Goal: Task Accomplishment & Management: Manage account settings

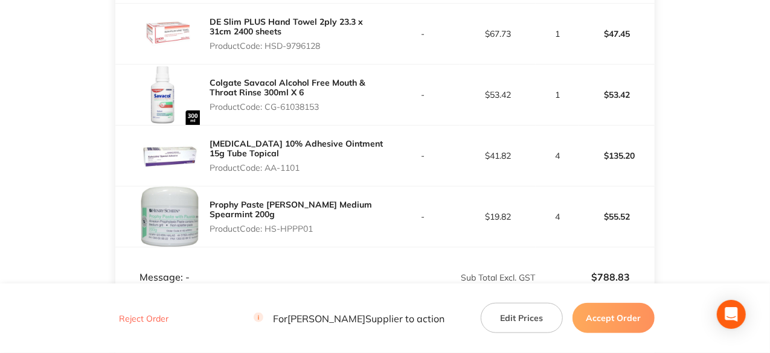
scroll to position [324, 0]
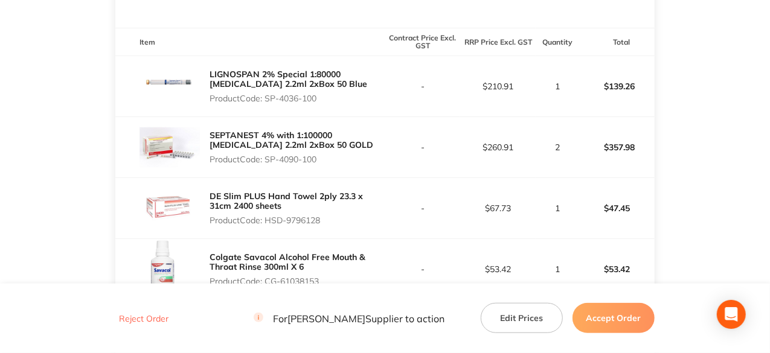
drag, startPoint x: 321, startPoint y: 97, endPoint x: 268, endPoint y: 98, distance: 53.2
click at [268, 98] on p "Product Code: SP-4036-100" at bounding box center [297, 99] width 175 height 10
copy p "SP-4036-100"
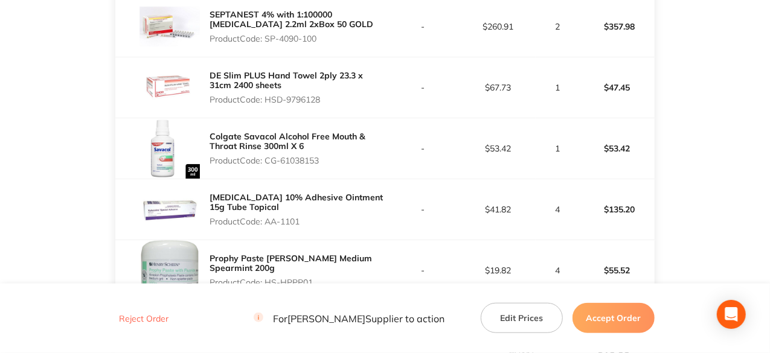
scroll to position [385, 0]
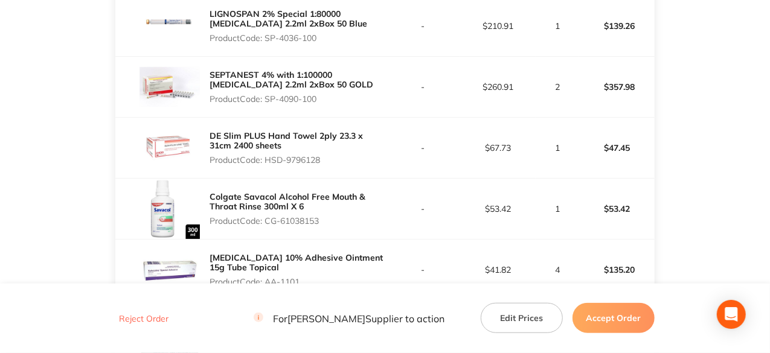
copy p "SP-4036-100"
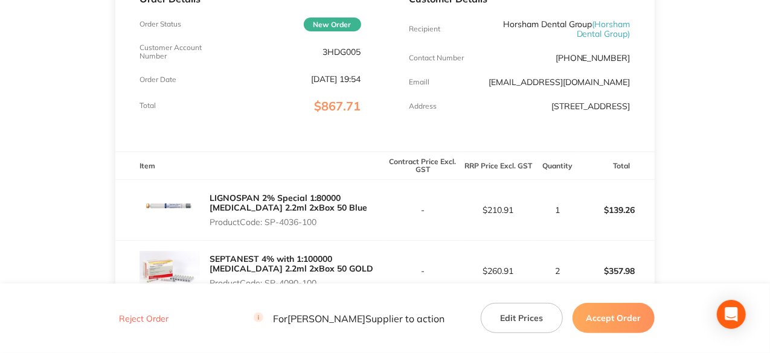
scroll to position [22, 0]
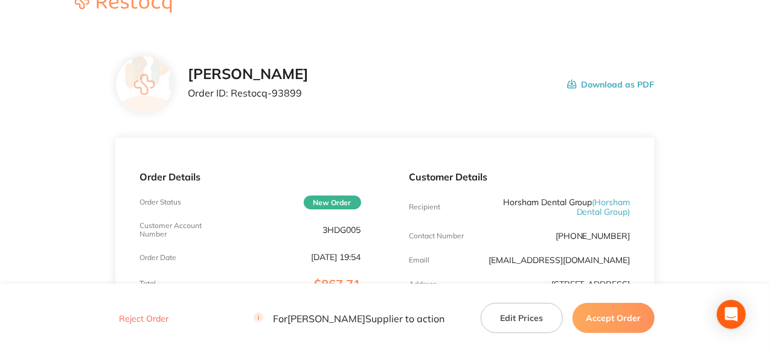
click at [621, 311] on button "Accept Order" at bounding box center [614, 318] width 82 height 30
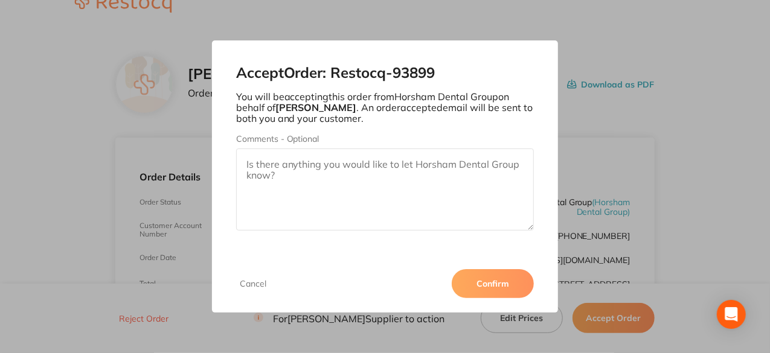
click at [505, 281] on button "Confirm" at bounding box center [493, 283] width 82 height 29
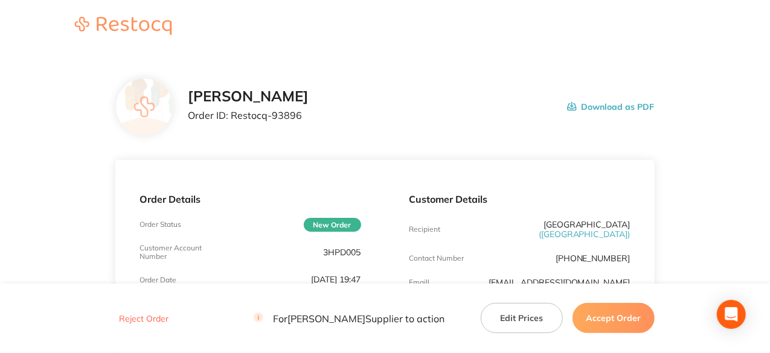
click at [610, 324] on button "Accept Order" at bounding box center [614, 318] width 82 height 30
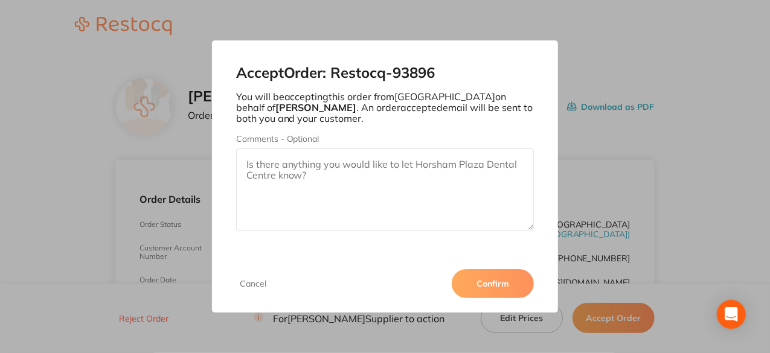
click at [501, 281] on button "Confirm" at bounding box center [493, 283] width 82 height 29
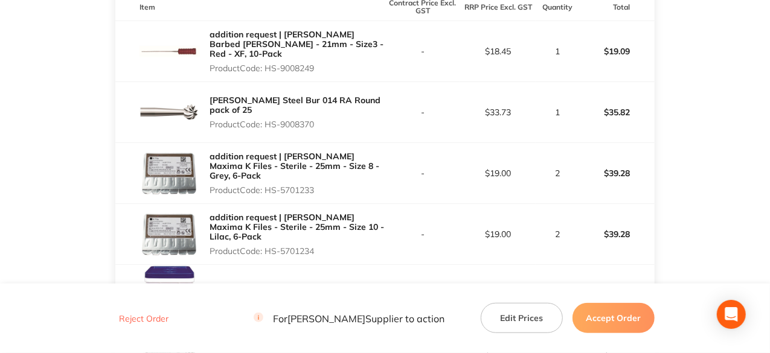
scroll to position [362, 0]
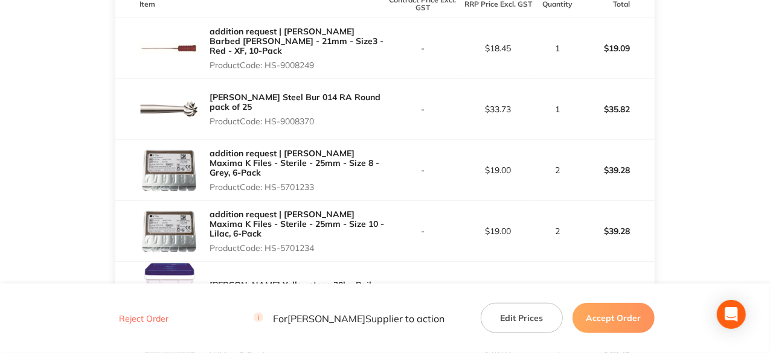
drag, startPoint x: 319, startPoint y: 69, endPoint x: 268, endPoint y: 63, distance: 51.6
click at [268, 63] on p "Product Code: HS-9008249" at bounding box center [297, 65] width 175 height 10
copy p "HS-9008249"
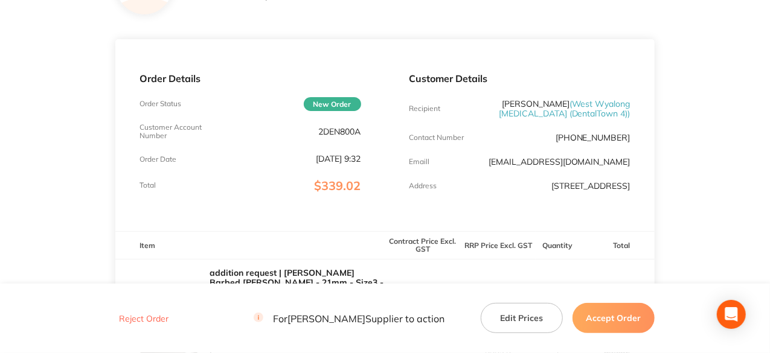
scroll to position [0, 0]
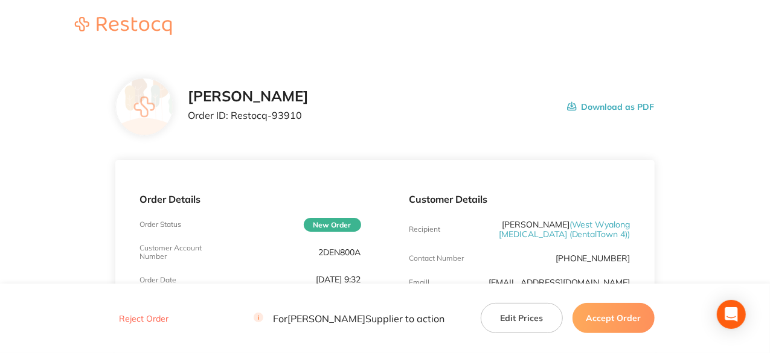
click at [629, 313] on button "Accept Order" at bounding box center [614, 318] width 82 height 30
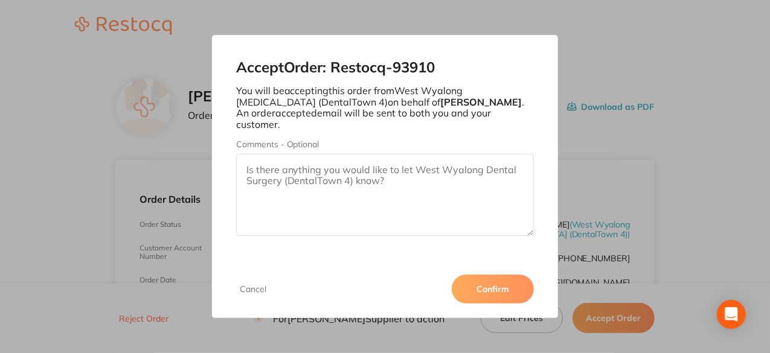
click at [507, 289] on button "Confirm" at bounding box center [493, 289] width 82 height 29
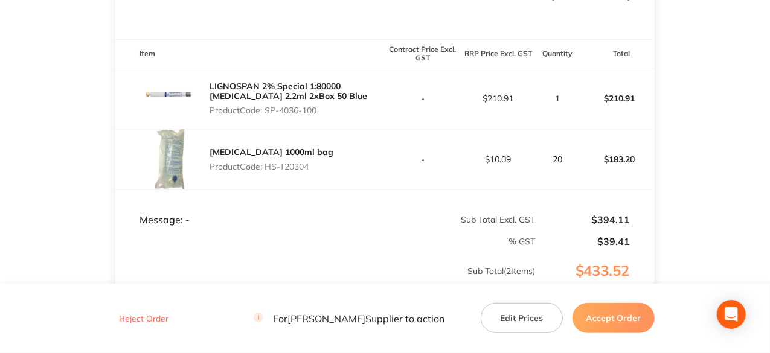
scroll to position [302, 0]
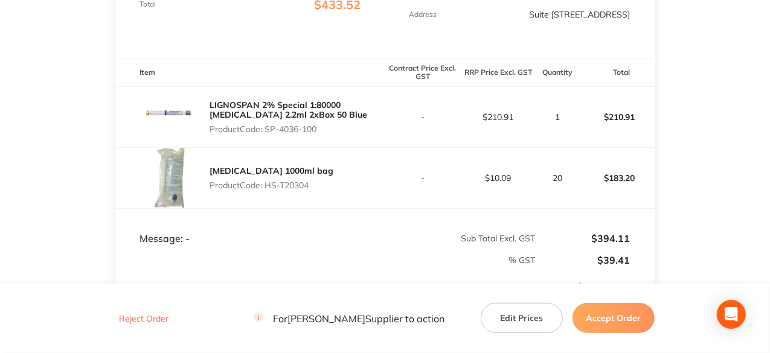
drag, startPoint x: 320, startPoint y: 127, endPoint x: 271, endPoint y: 133, distance: 49.8
click at [271, 133] on p "Product Code: SP-4036-100" at bounding box center [297, 129] width 175 height 10
copy p "P-4036-100"
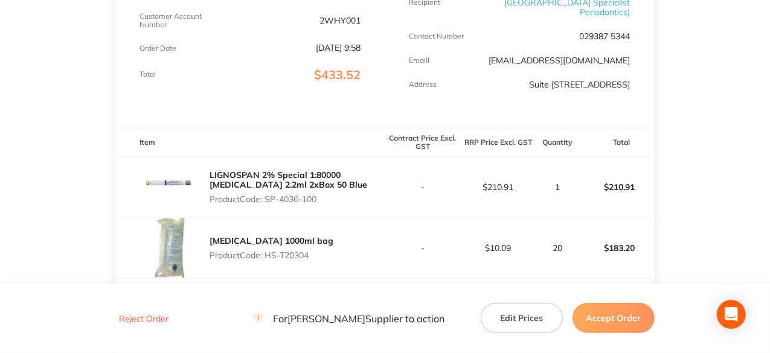
scroll to position [60, 0]
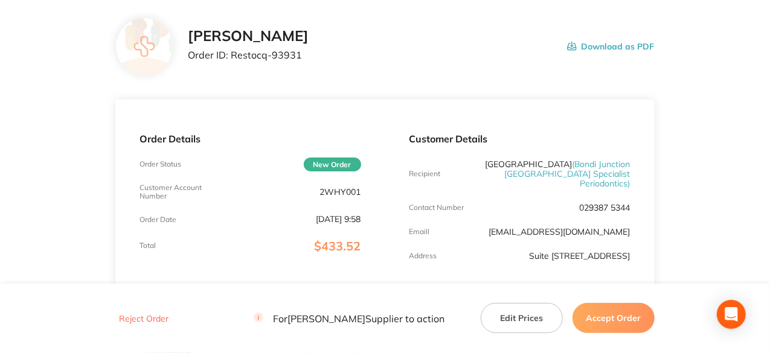
click at [632, 319] on button "Accept Order" at bounding box center [614, 318] width 82 height 30
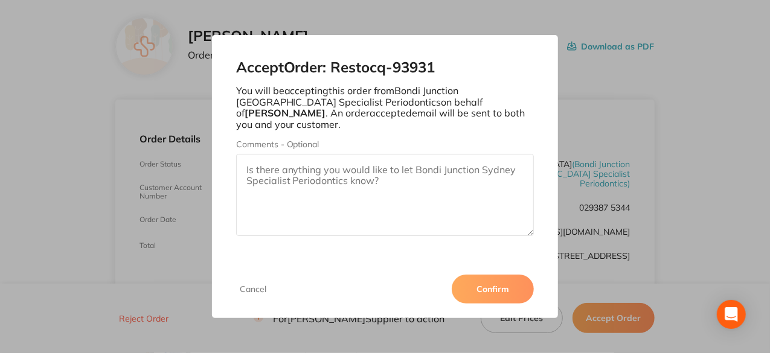
click at [506, 280] on button "Confirm" at bounding box center [493, 289] width 82 height 29
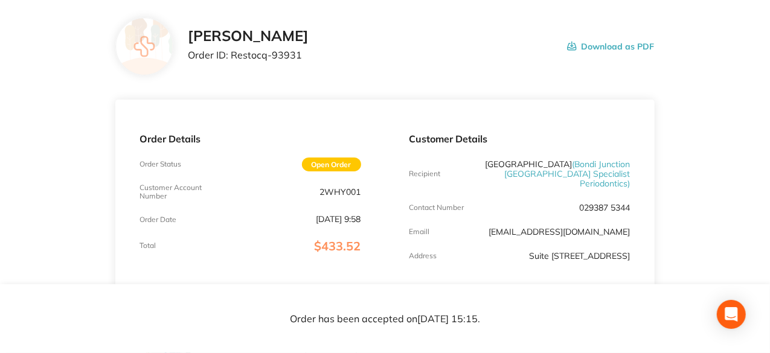
scroll to position [0, 0]
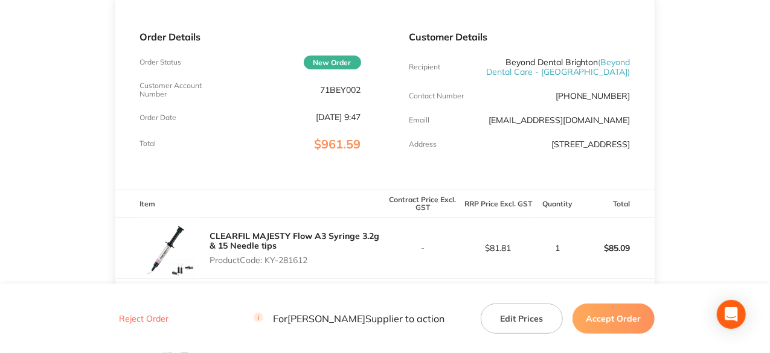
scroll to position [242, 0]
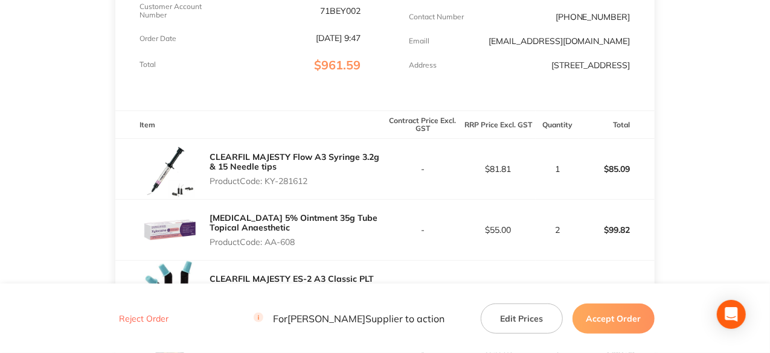
drag, startPoint x: 312, startPoint y: 180, endPoint x: 268, endPoint y: 181, distance: 44.7
click at [268, 181] on p "Product Code: KY-281612" at bounding box center [297, 181] width 175 height 10
copy p "KY-281612"
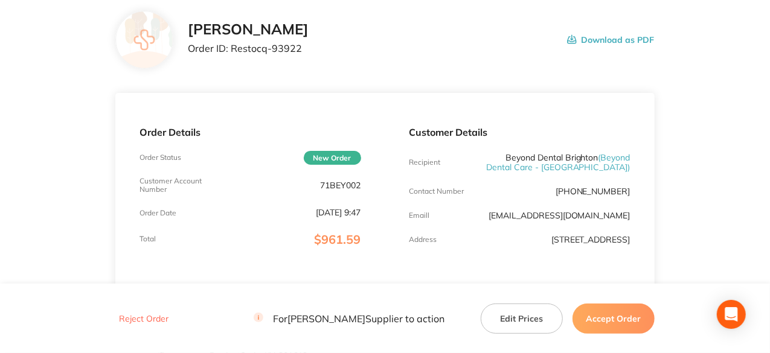
scroll to position [181, 0]
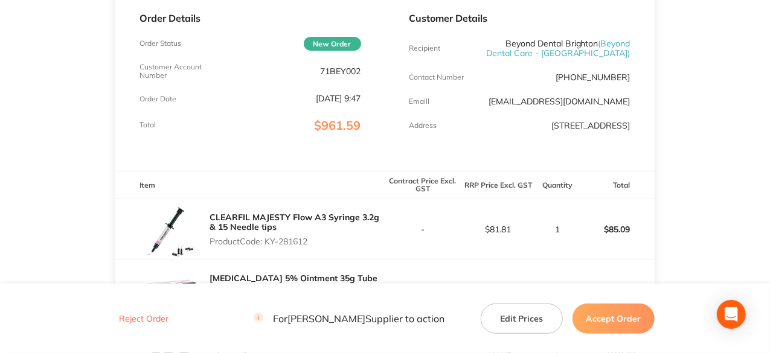
click at [614, 316] on button "Accept Order" at bounding box center [614, 318] width 82 height 30
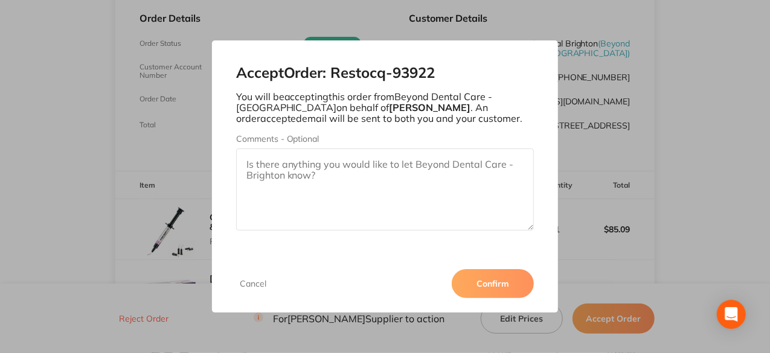
click at [496, 283] on button "Confirm" at bounding box center [493, 283] width 82 height 29
